Goal: Information Seeking & Learning: Learn about a topic

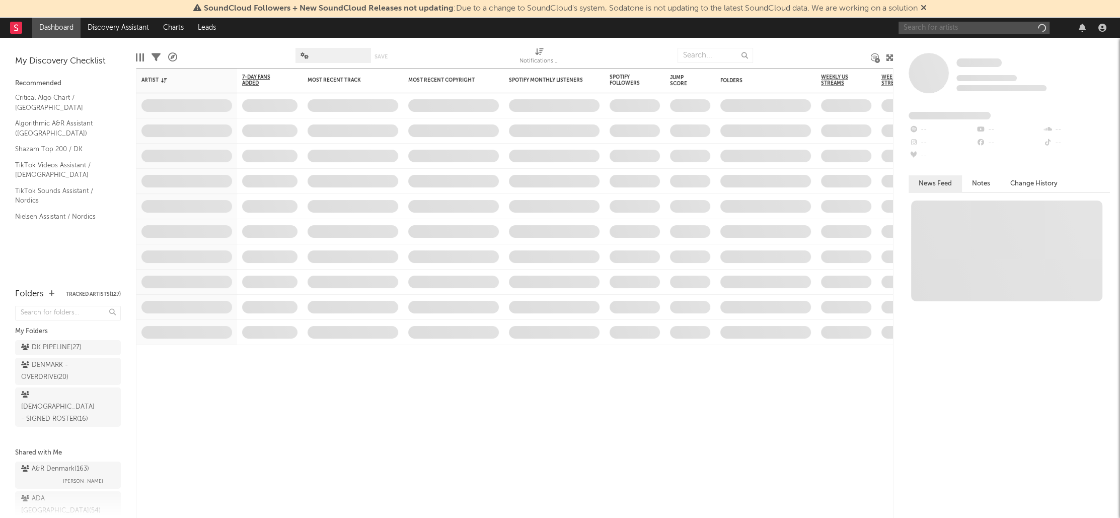
click at [922, 27] on input "text" at bounding box center [974, 28] width 151 height 13
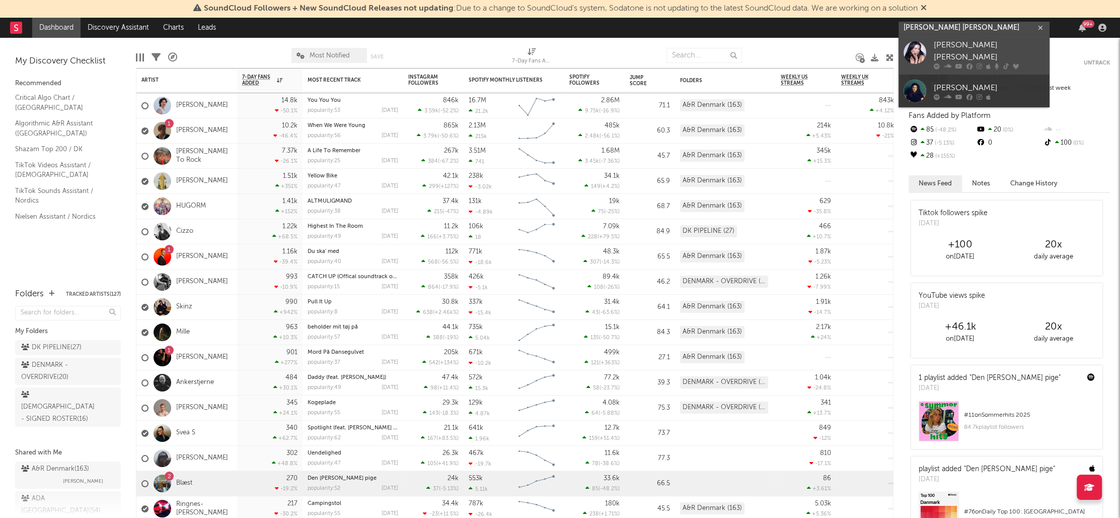
type input "[PERSON_NAME] [PERSON_NAME]"
click at [955, 50] on div "[PERSON_NAME] [PERSON_NAME]" at bounding box center [989, 51] width 111 height 24
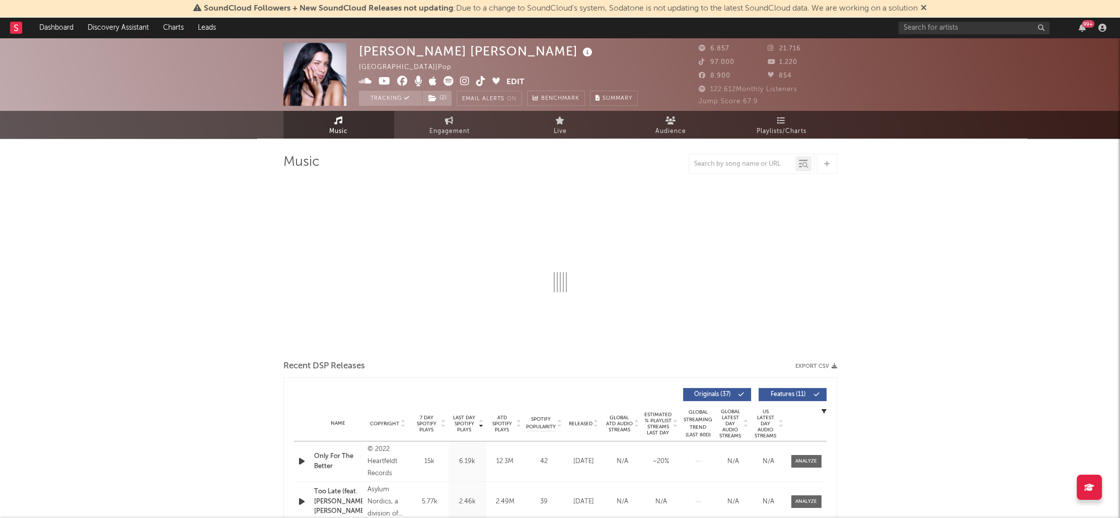
select select "6m"
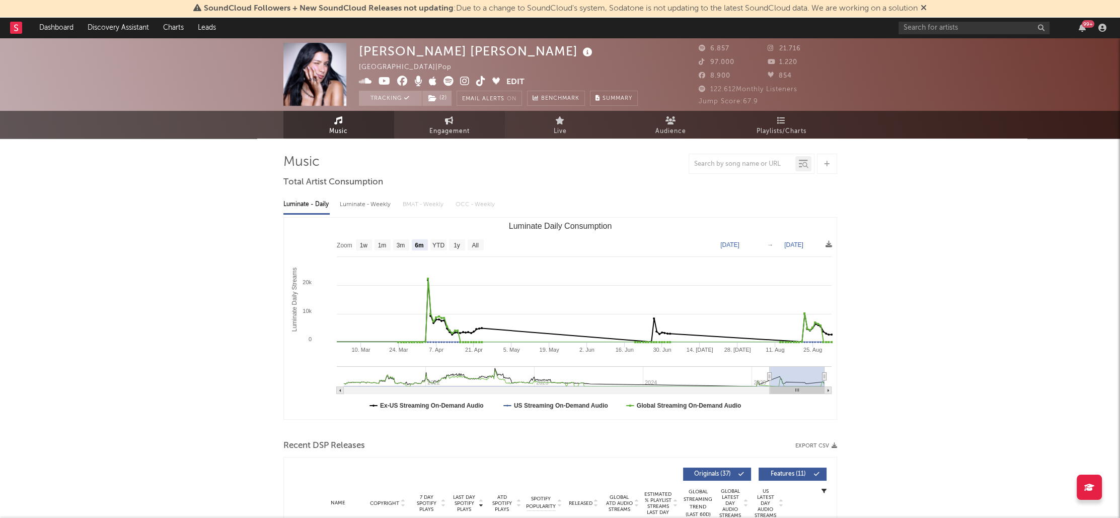
click at [452, 123] on icon at bounding box center [449, 120] width 9 height 8
select select "1w"
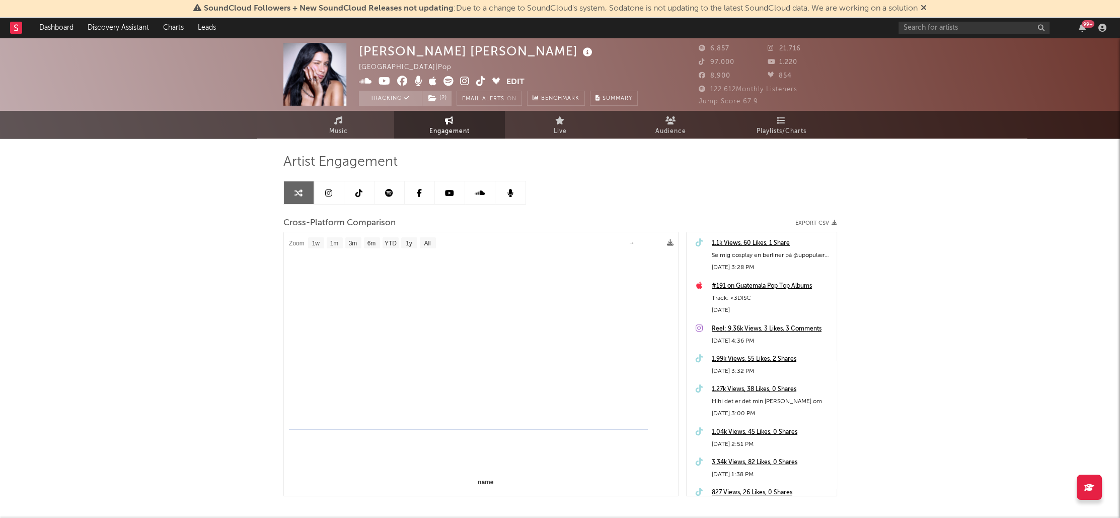
select select "1m"
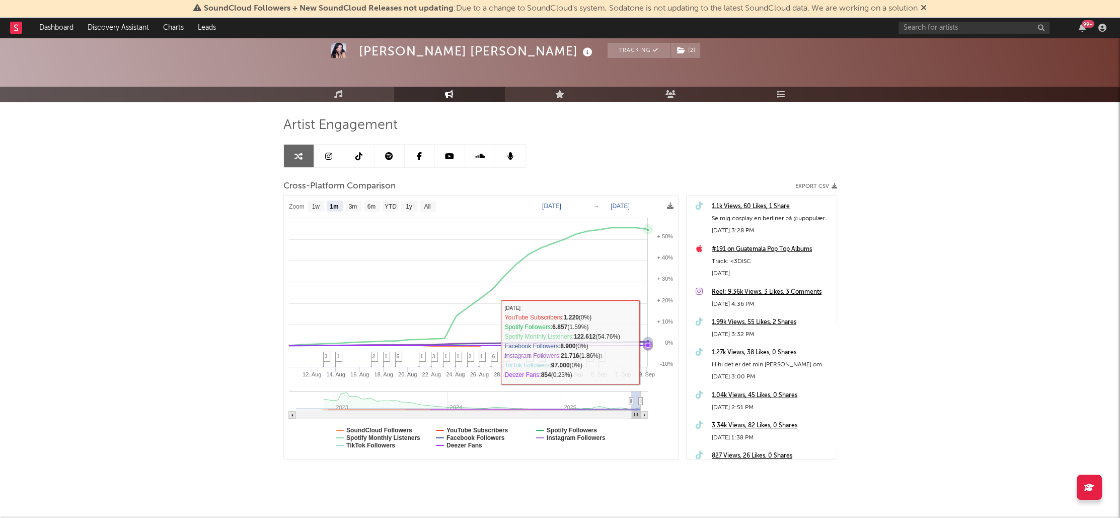
scroll to position [44, 0]
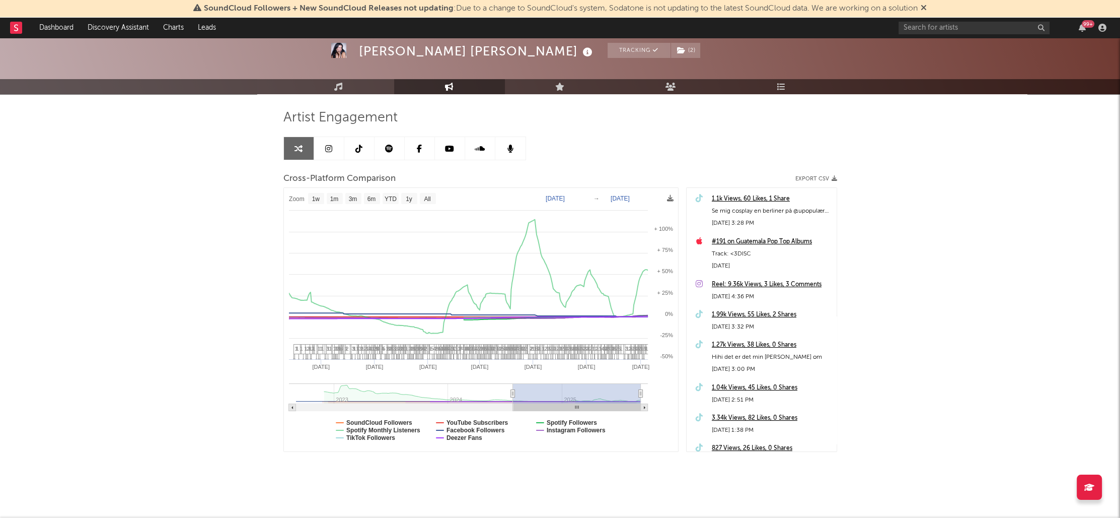
type input "[DATE]"
drag, startPoint x: 630, startPoint y: 392, endPoint x: 512, endPoint y: 392, distance: 118.3
click at [512, 392] on icon at bounding box center [512, 394] width 4 height 8
select select "1w"
